Goal: Navigation & Orientation: Find specific page/section

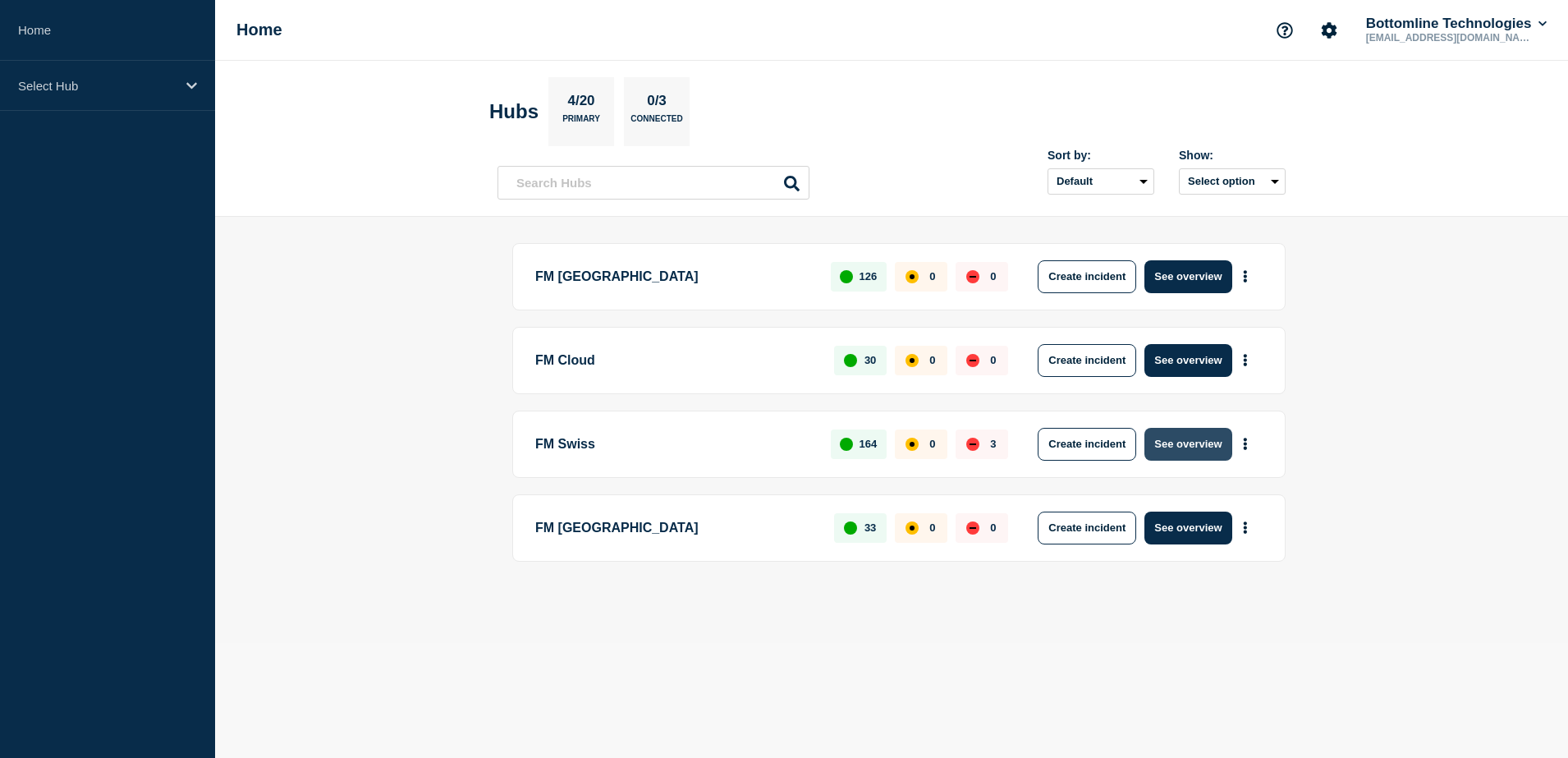
click at [1194, 438] on button "See overview" at bounding box center [1187, 444] width 87 height 33
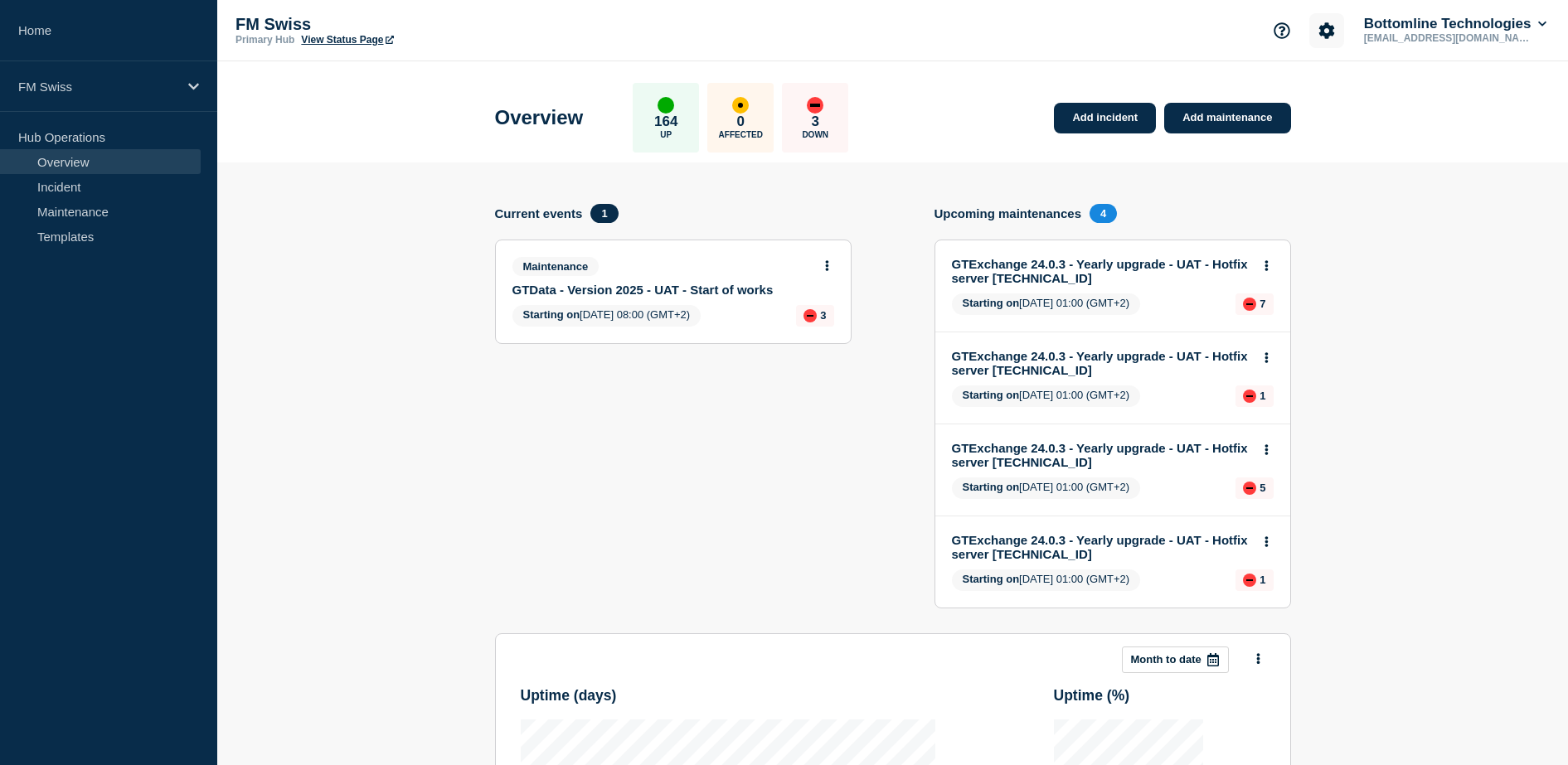
click at [1324, 31] on icon "Account settings" at bounding box center [1326, 31] width 16 height 16
click at [336, 37] on link "View Status Page" at bounding box center [347, 39] width 92 height 12
click at [193, 90] on icon at bounding box center [194, 87] width 11 height 13
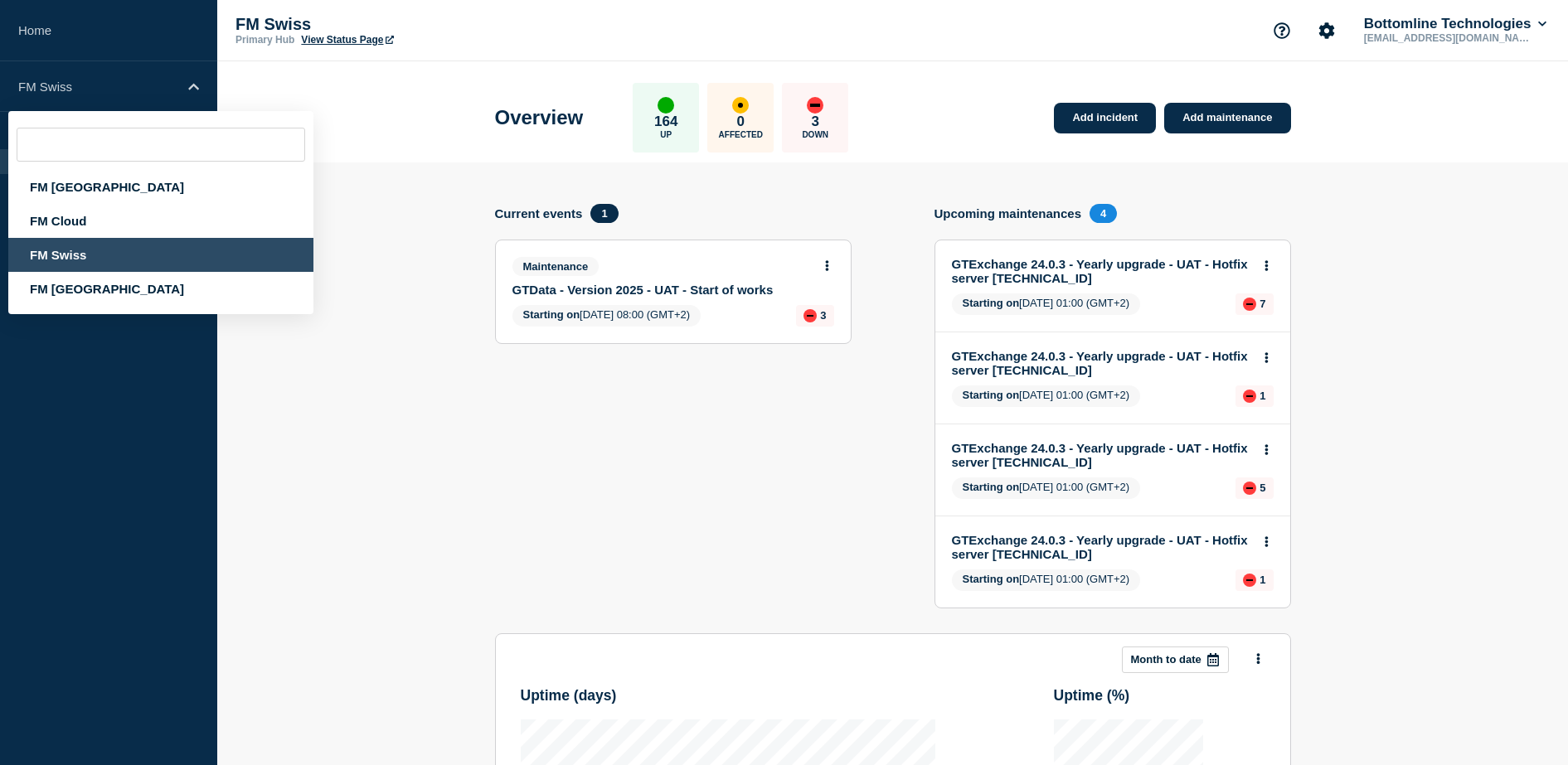
drag, startPoint x: 402, startPoint y: 532, endPoint x: 395, endPoint y: 526, distance: 9.2
click at [404, 533] on section "Add incident Add maintenance Current events 1 Maintenance GTData - Version 2025…" at bounding box center [892, 557] width 1351 height 790
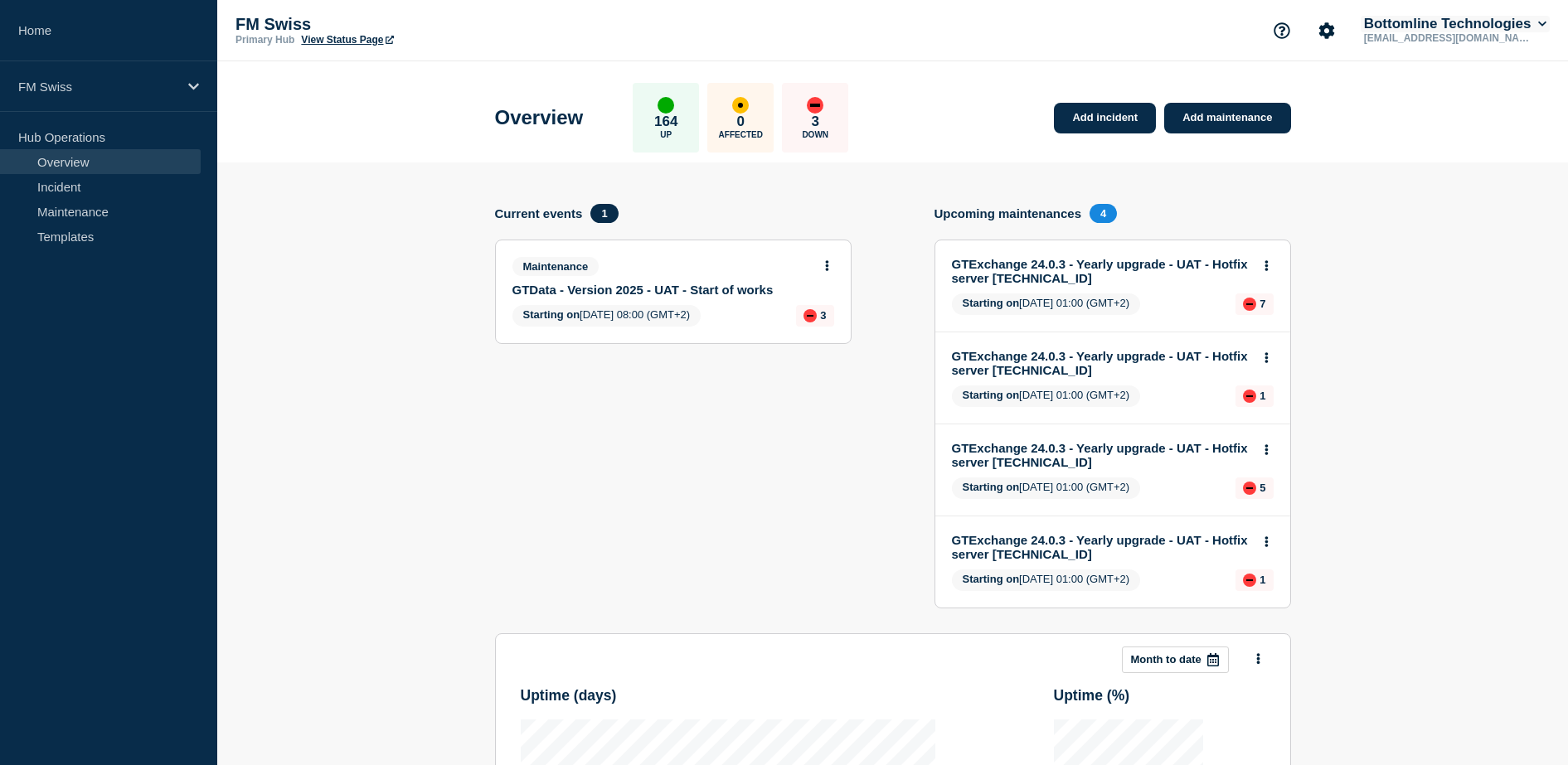
click at [1525, 26] on button "Bottomline Technologies" at bounding box center [1455, 24] width 189 height 16
click at [1405, 382] on section "Add incident Add maintenance Current events 1 Maintenance GTData - Version 2025…" at bounding box center [892, 557] width 1351 height 790
click at [1545, 588] on section "Add incident Add maintenance Current events 1 Maintenance GTData - Version 2025…" at bounding box center [892, 557] width 1351 height 790
click at [55, 238] on link "Templates" at bounding box center [100, 236] width 201 height 25
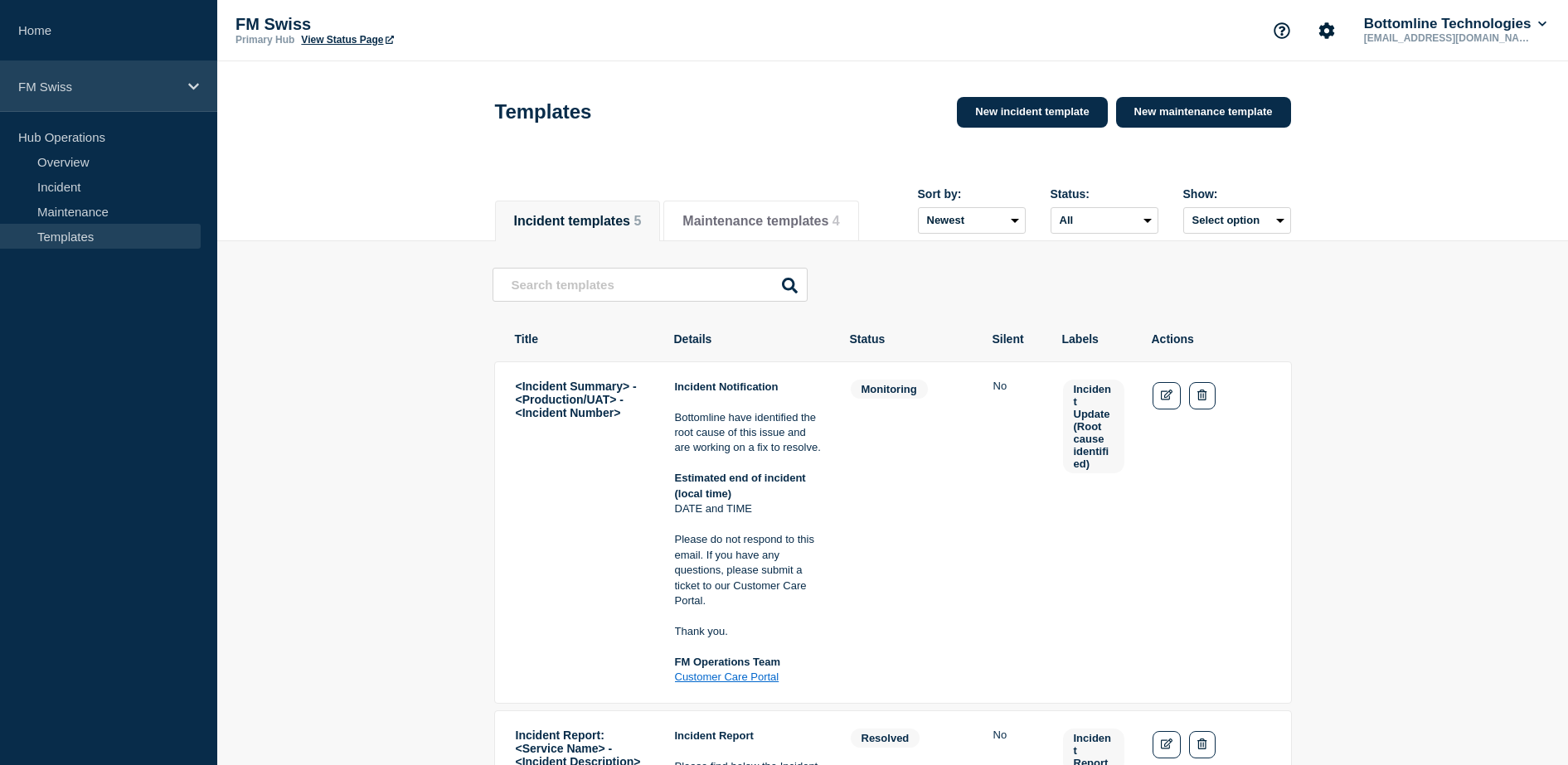
click at [88, 100] on div "FM Swiss" at bounding box center [109, 86] width 217 height 50
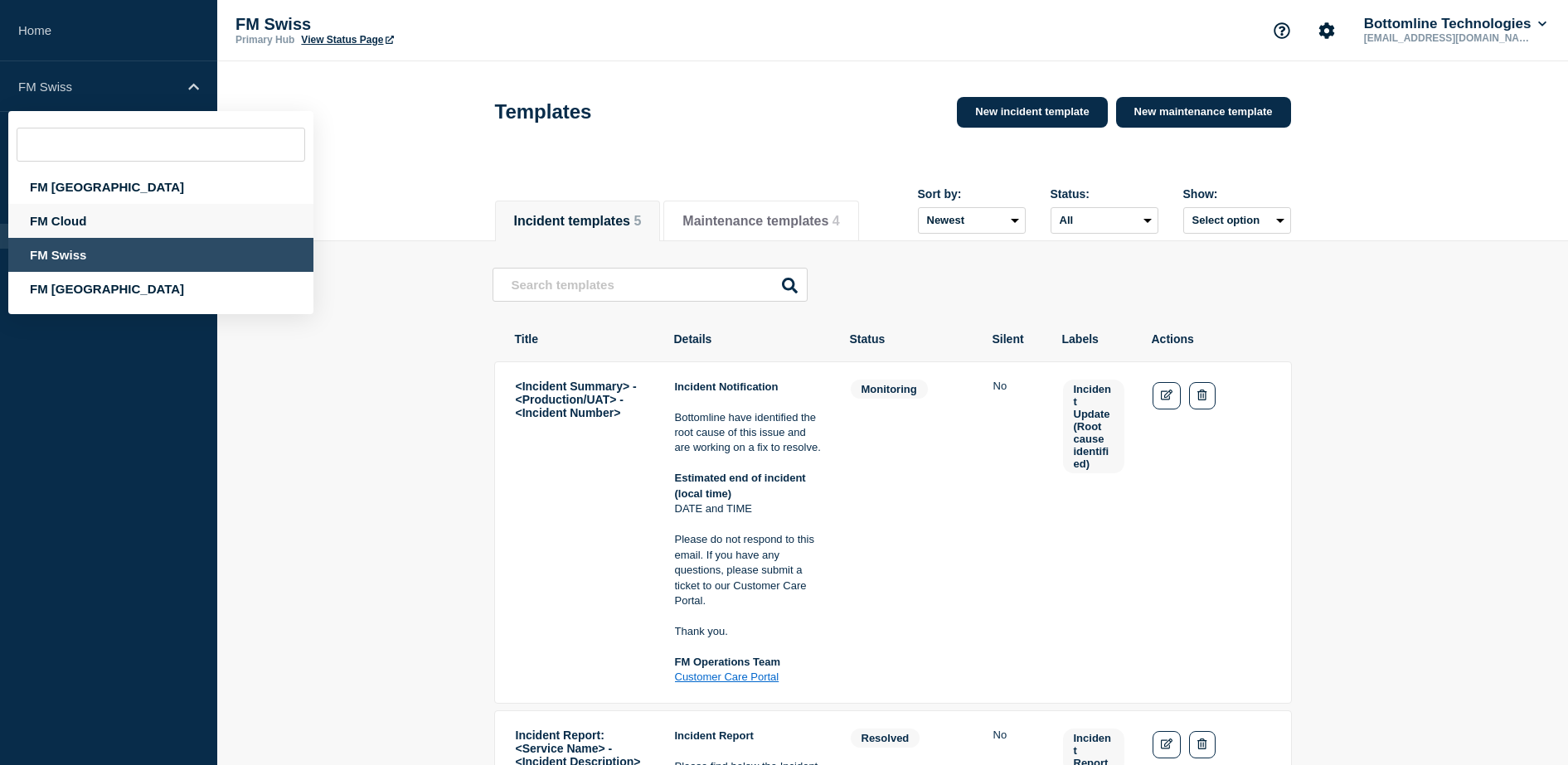
click at [82, 230] on div "FM Cloud" at bounding box center [161, 220] width 305 height 34
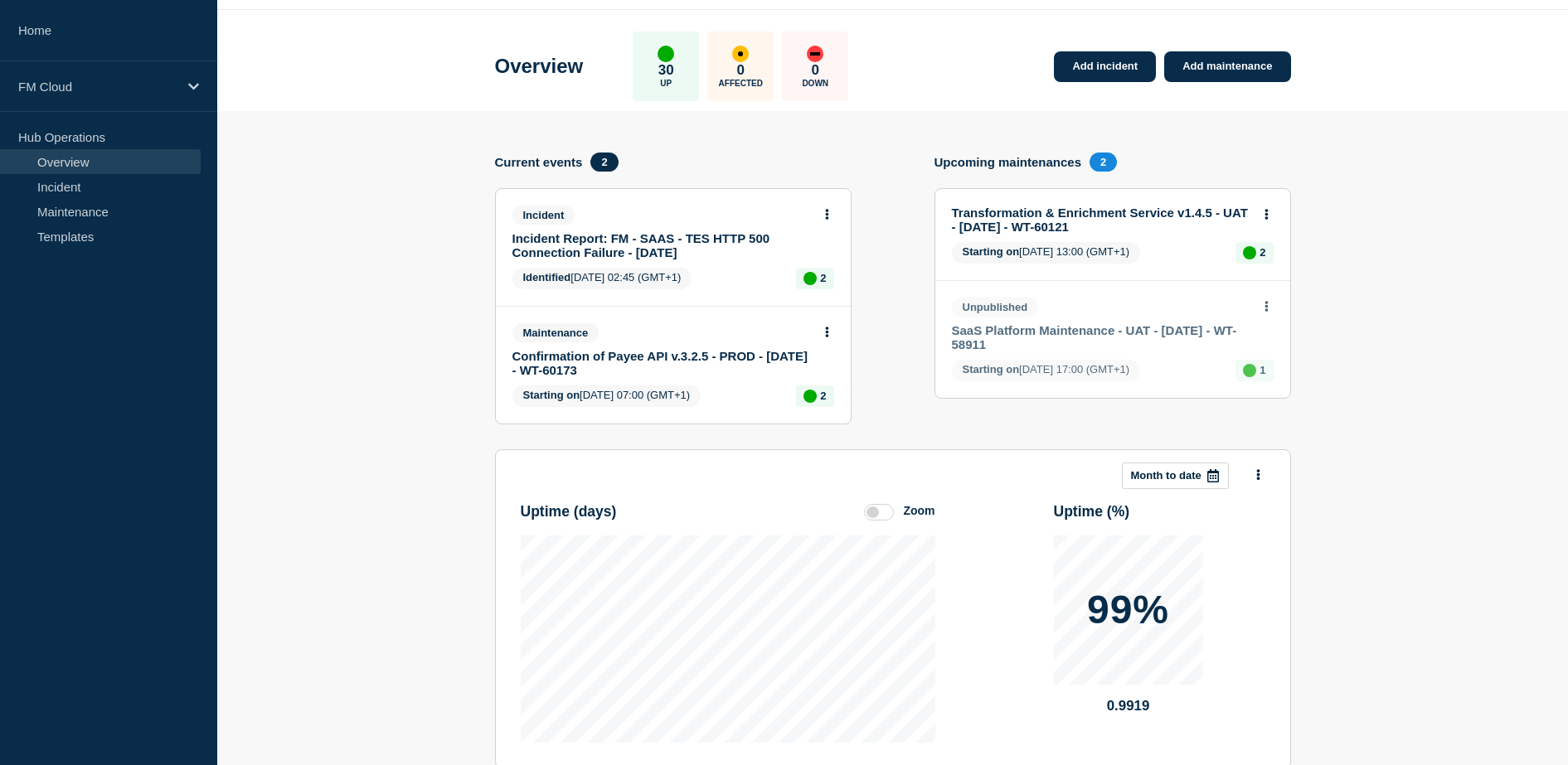
scroll to position [79, 0]
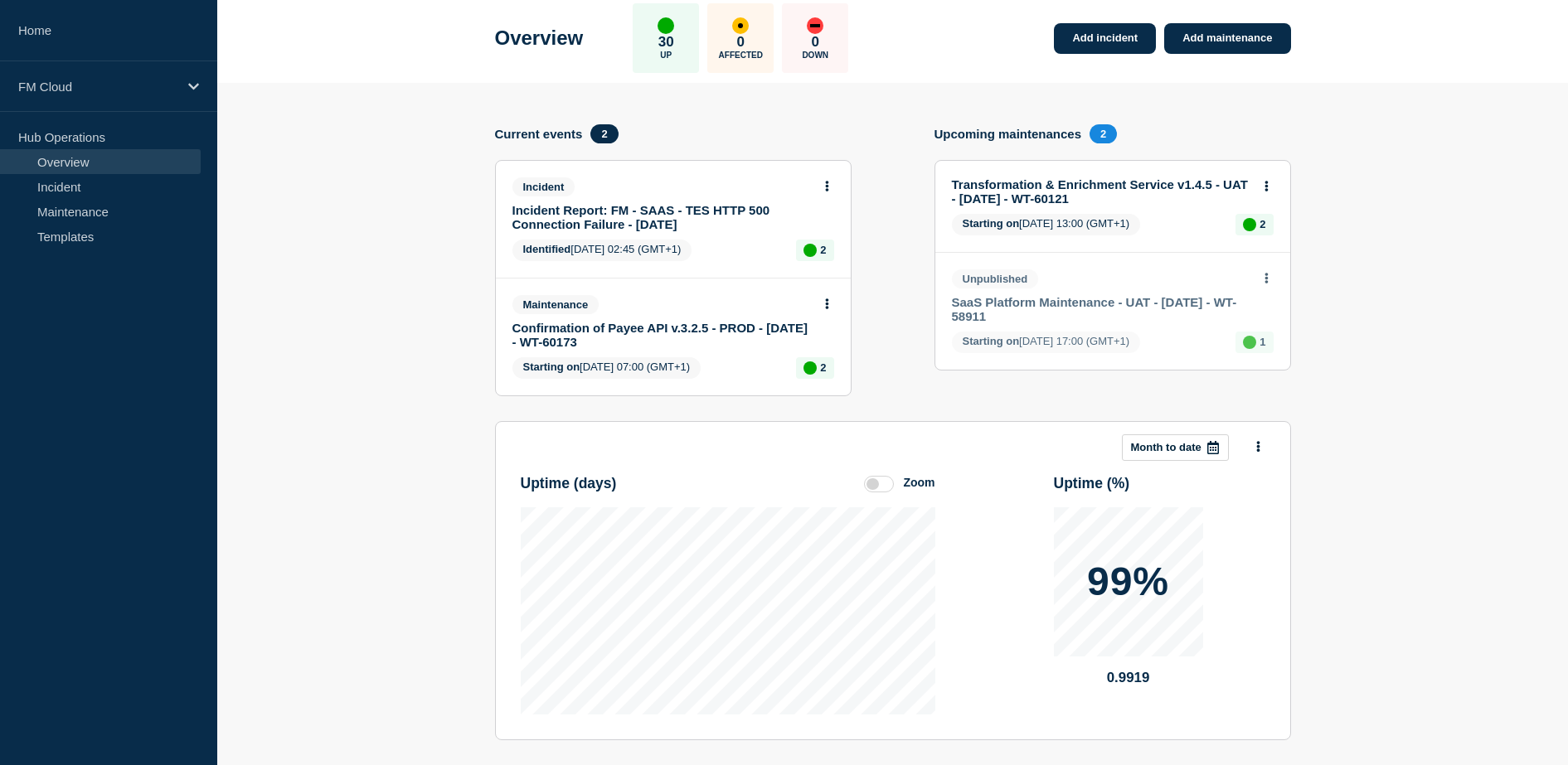
drag, startPoint x: 1247, startPoint y: 451, endPoint x: 1256, endPoint y: 454, distance: 9.5
click at [1248, 452] on div at bounding box center [1250, 446] width 30 height 23
click at [1259, 454] on button at bounding box center [1258, 446] width 14 height 23
click at [1256, 450] on icon at bounding box center [1258, 446] width 5 height 11
click at [1271, 192] on button at bounding box center [1266, 186] width 14 height 14
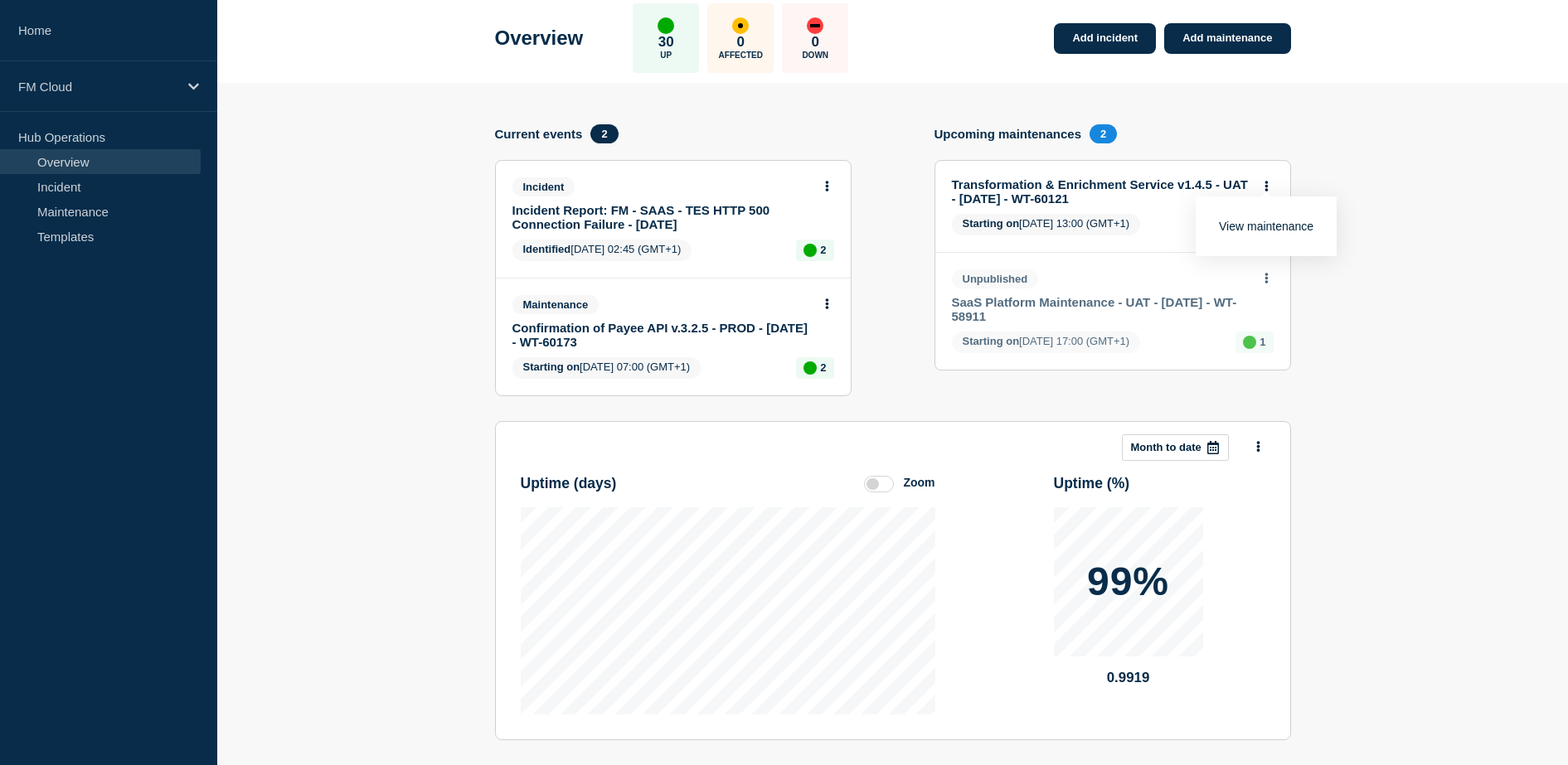
click at [1271, 191] on button at bounding box center [1266, 186] width 14 height 14
click at [826, 189] on icon at bounding box center [826, 186] width 4 height 11
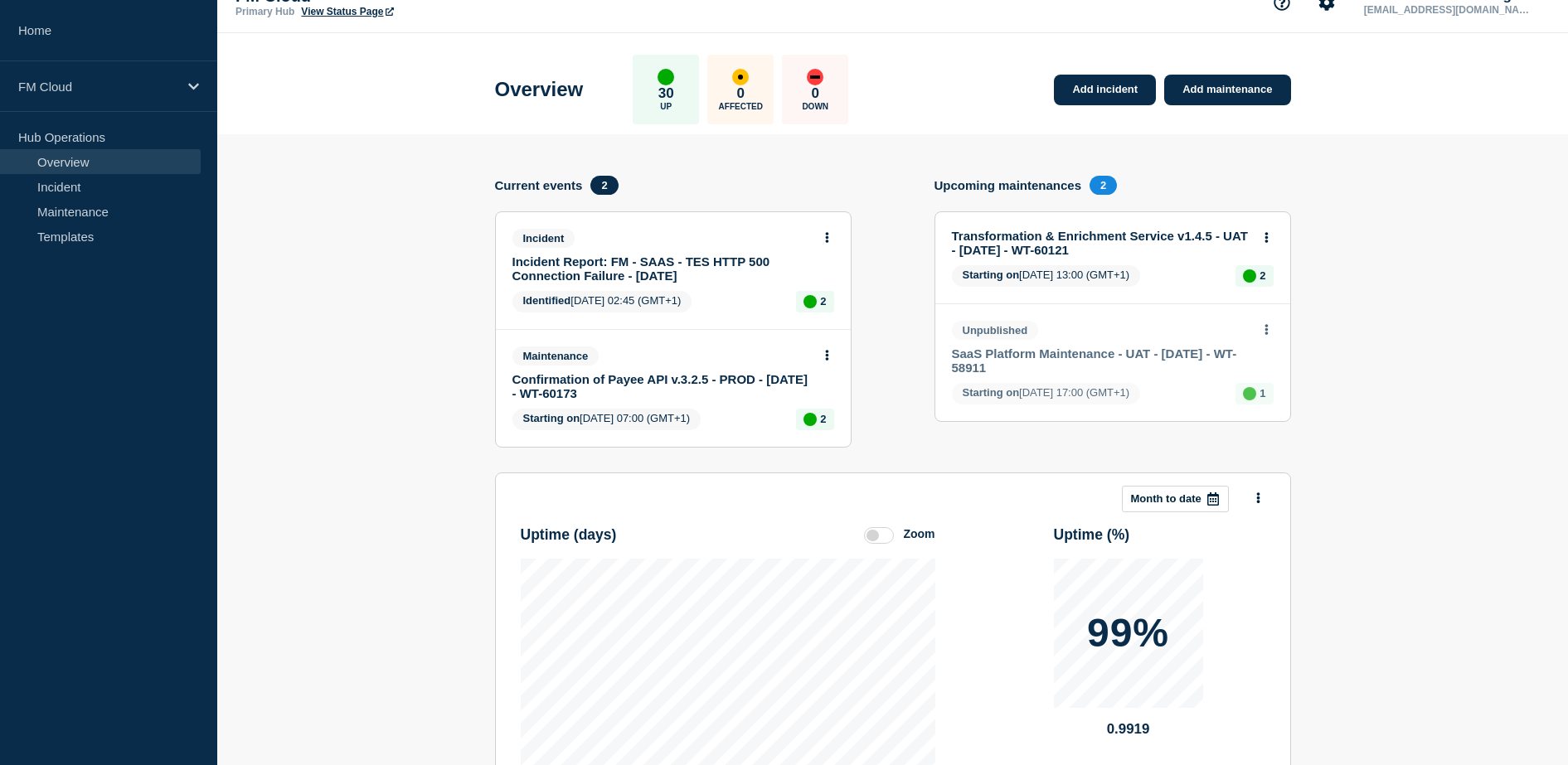
scroll to position [0, 0]
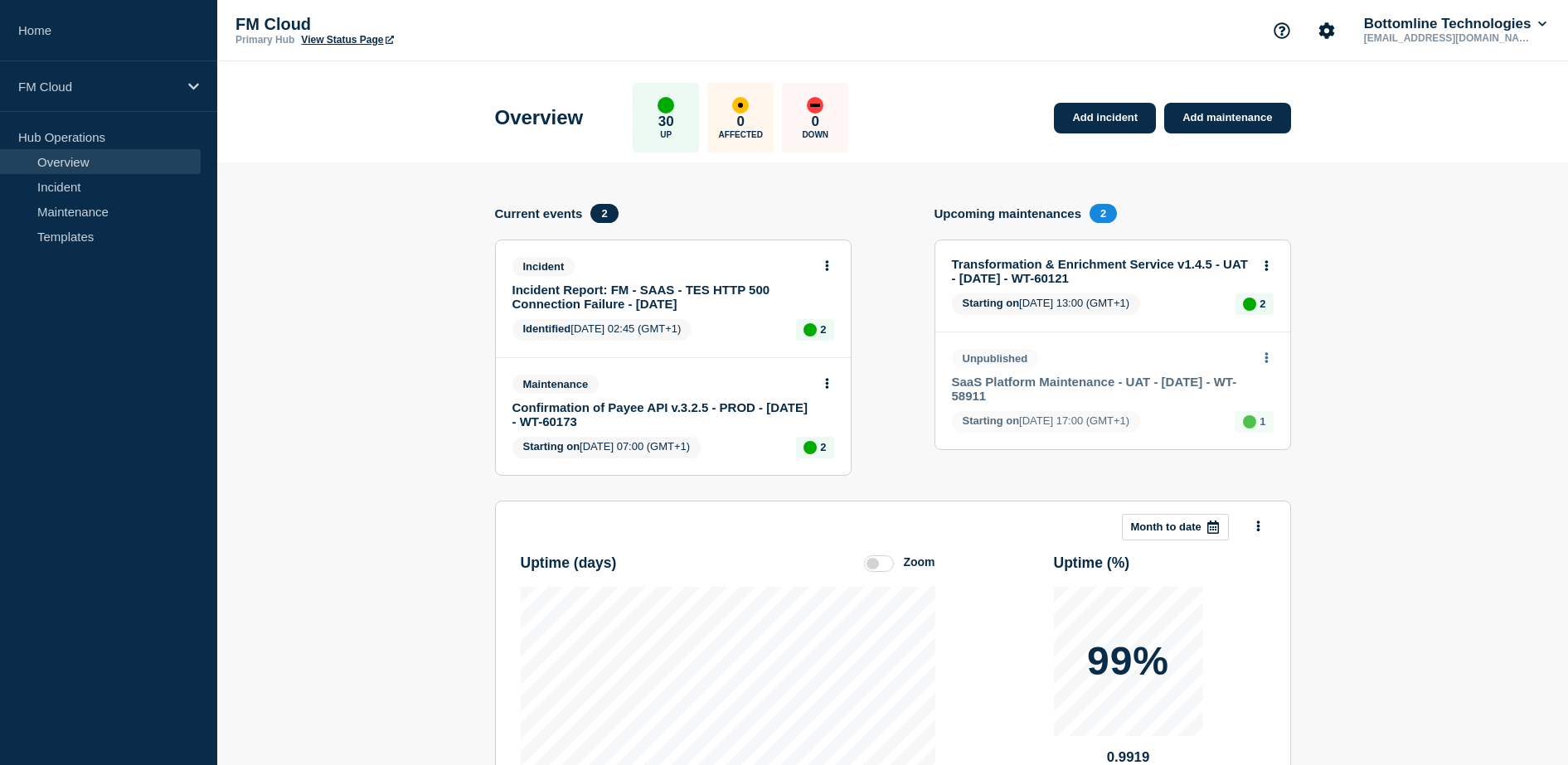
click at [671, 131] on p "Up" at bounding box center [666, 135] width 12 height 9
click at [773, 129] on div "0 Affected" at bounding box center [740, 118] width 67 height 69
click at [818, 122] on div "0 Down" at bounding box center [815, 118] width 67 height 69
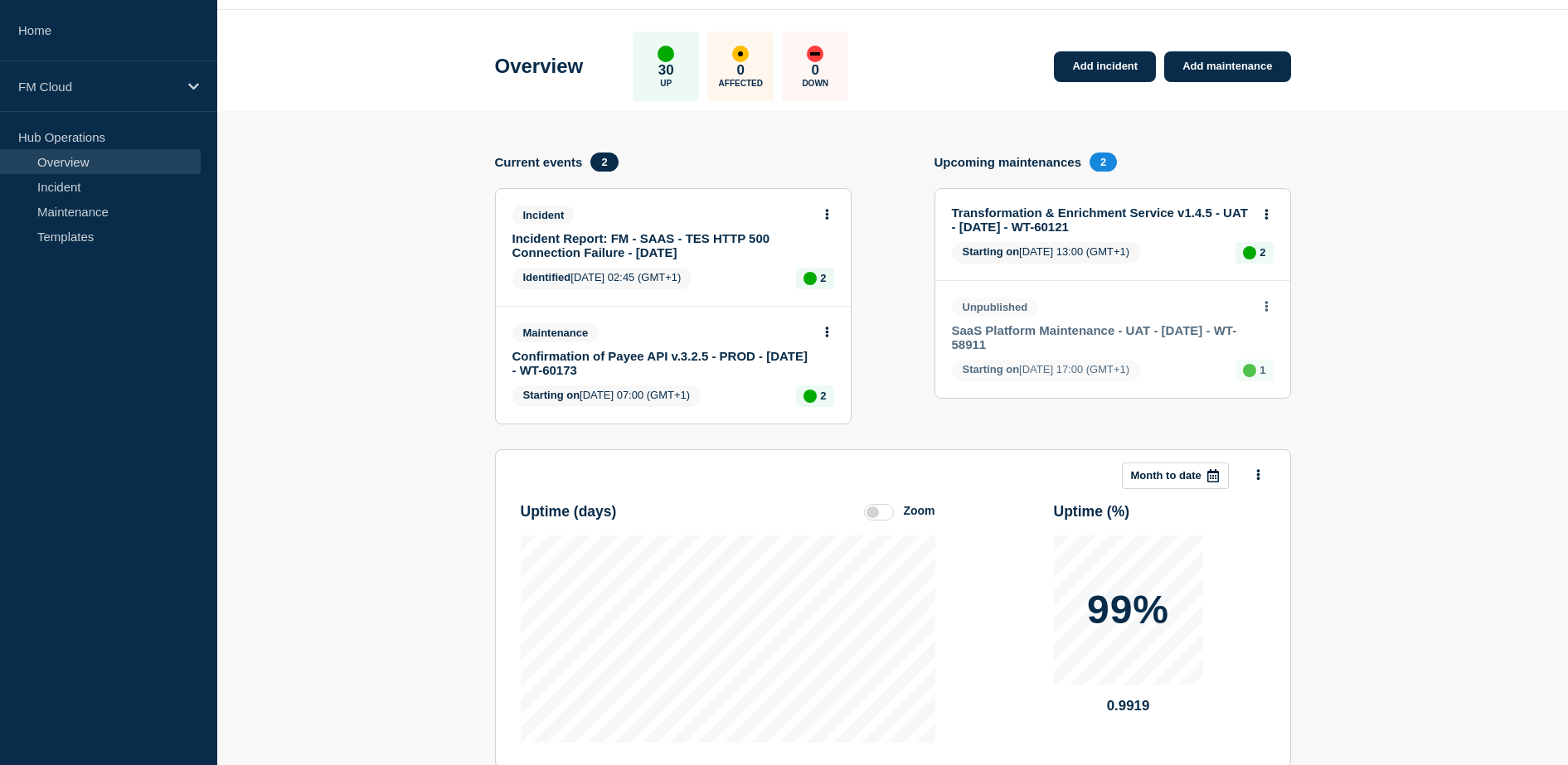
scroll to position [79, 0]
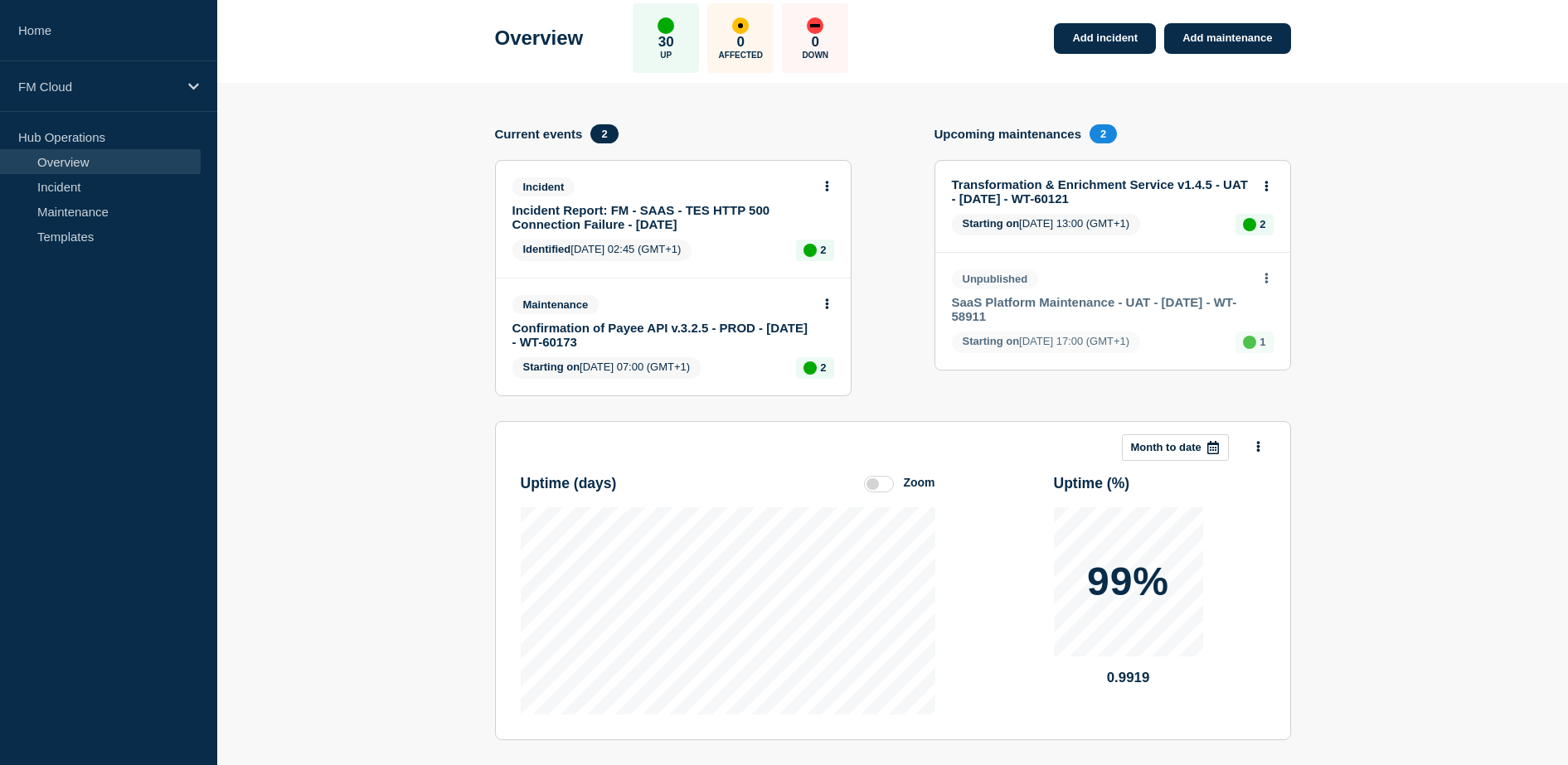
click at [1119, 599] on p "99%" at bounding box center [1128, 582] width 82 height 40
click at [66, 20] on link "Home" at bounding box center [109, 30] width 217 height 61
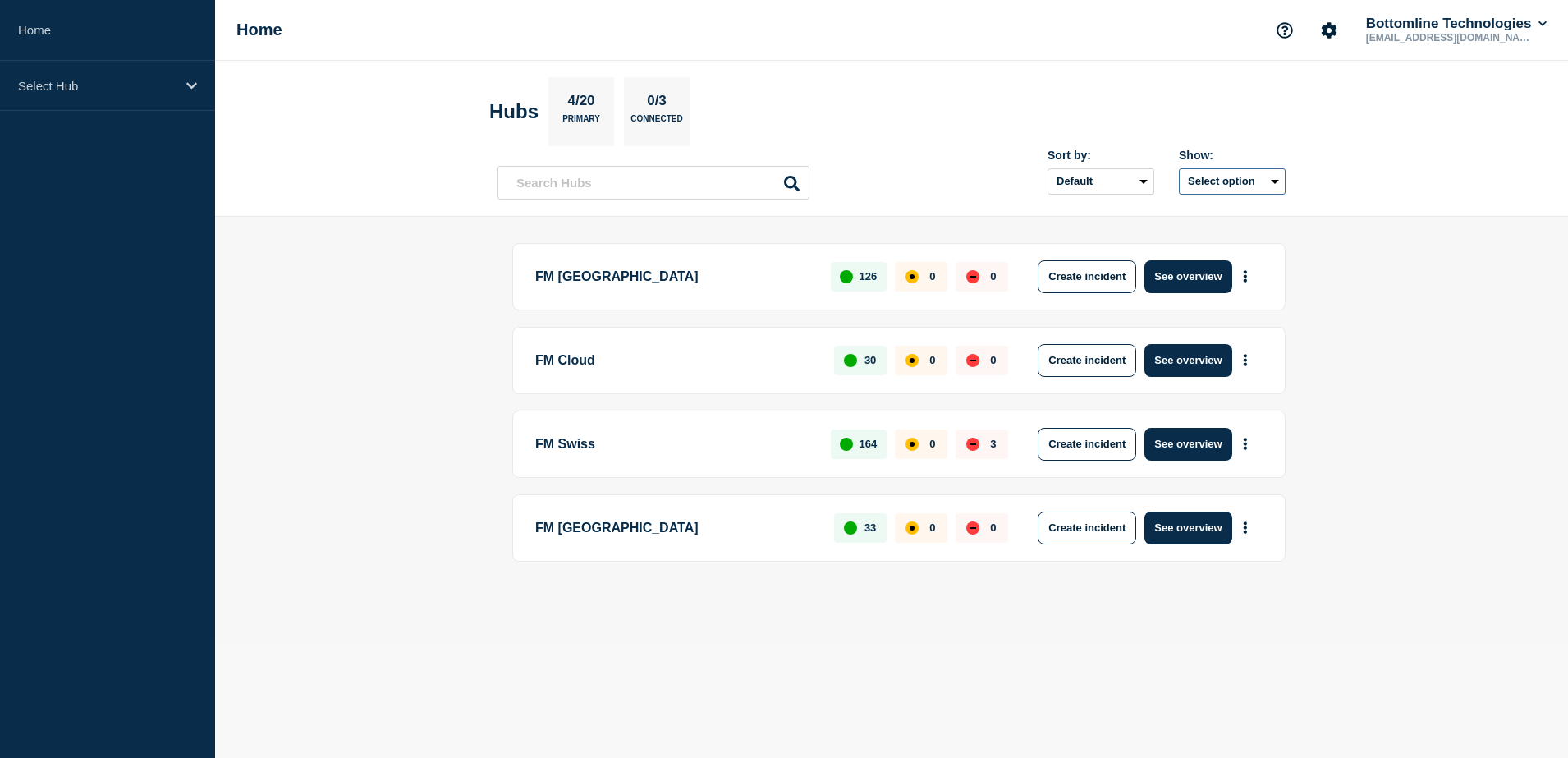
click at [1227, 178] on button "Select option" at bounding box center [1233, 181] width 107 height 26
click at [1227, 178] on button "Select option All Open incidents Hubs" at bounding box center [1233, 181] width 107 height 26
click at [1136, 188] on select "Default Last added Last updated Most active A-Z" at bounding box center [1100, 181] width 107 height 26
click at [1136, 182] on select "Default Last added Last updated Most active A-Z" at bounding box center [1100, 181] width 107 height 26
click at [1244, 359] on icon "More actions" at bounding box center [1245, 360] width 4 height 13
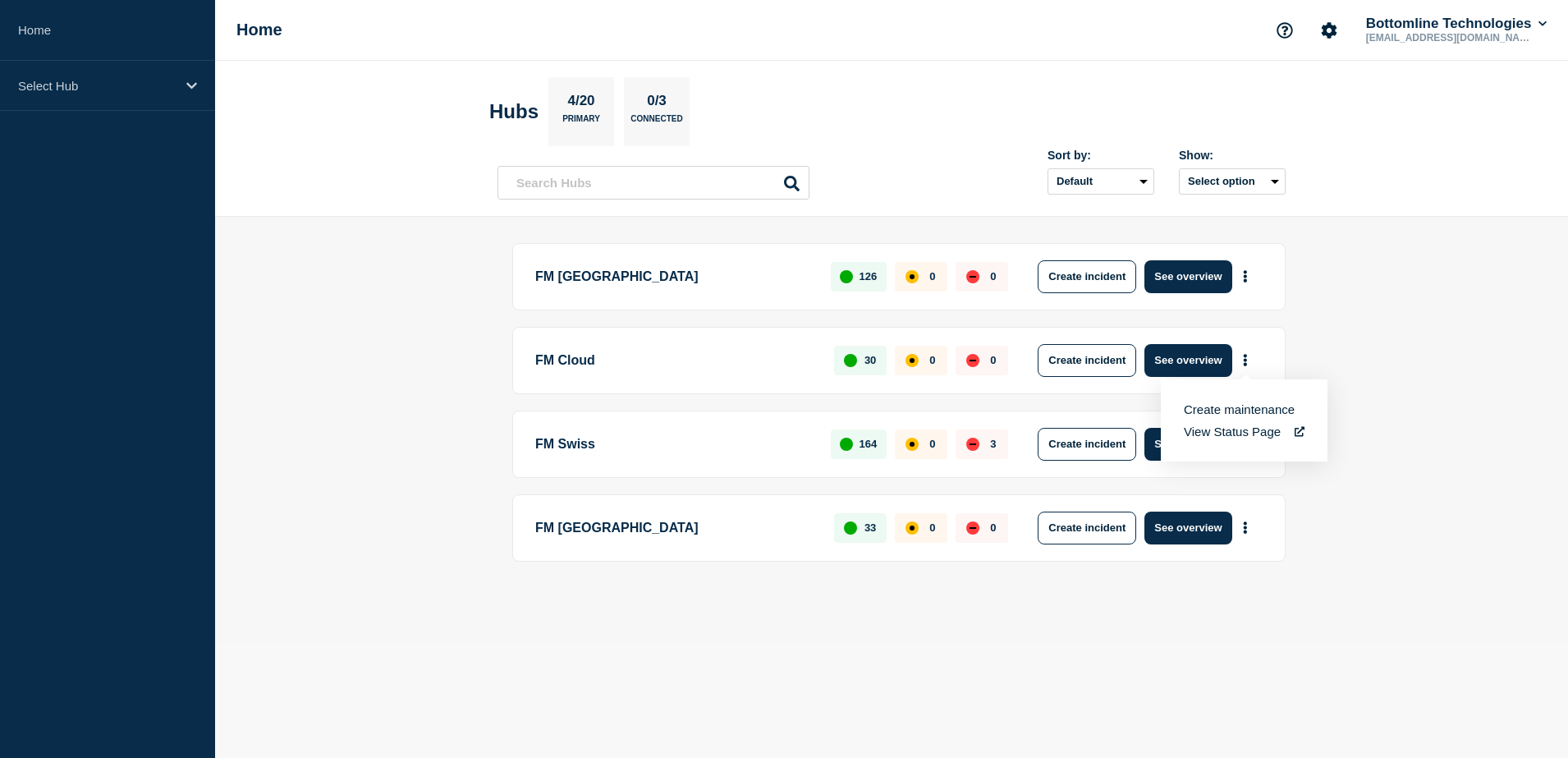
click at [1409, 628] on main "FM London 126 0 0 Create incident See overview FM Cloud 30 0 0 Create incident …" at bounding box center [892, 430] width 1353 height 426
